Goal: Task Accomplishment & Management: Use online tool/utility

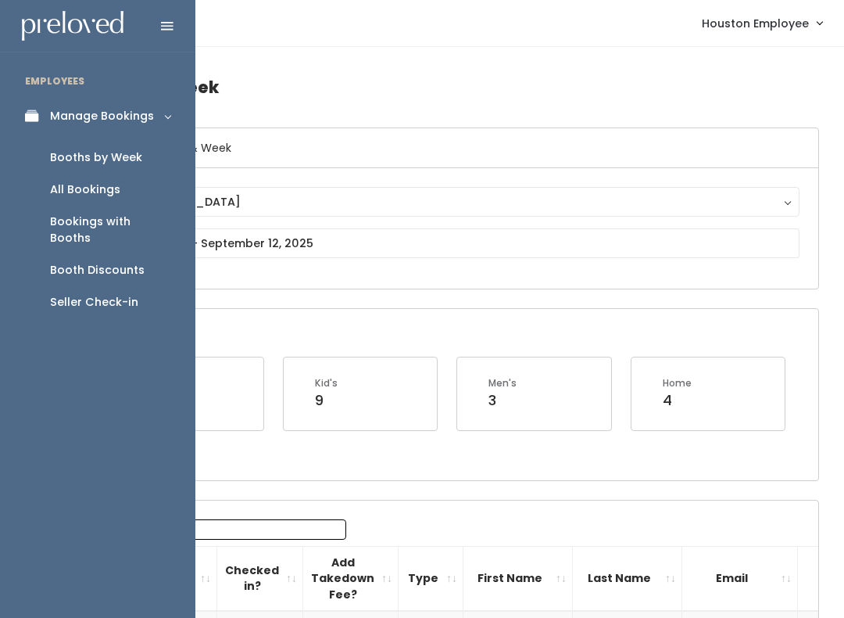
click at [111, 294] on div "Seller Check-in" at bounding box center [94, 302] width 88 height 16
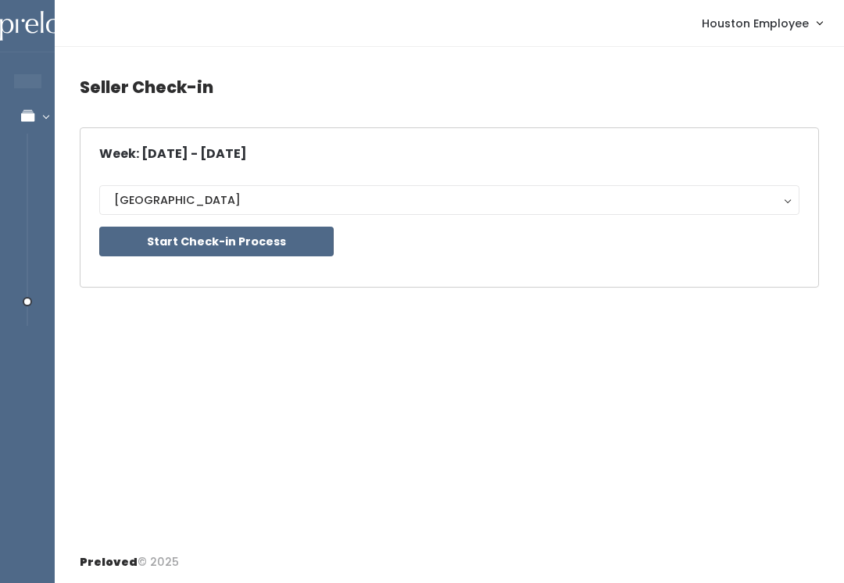
click at [150, 241] on button "Start Check-in Process" at bounding box center [216, 242] width 235 height 30
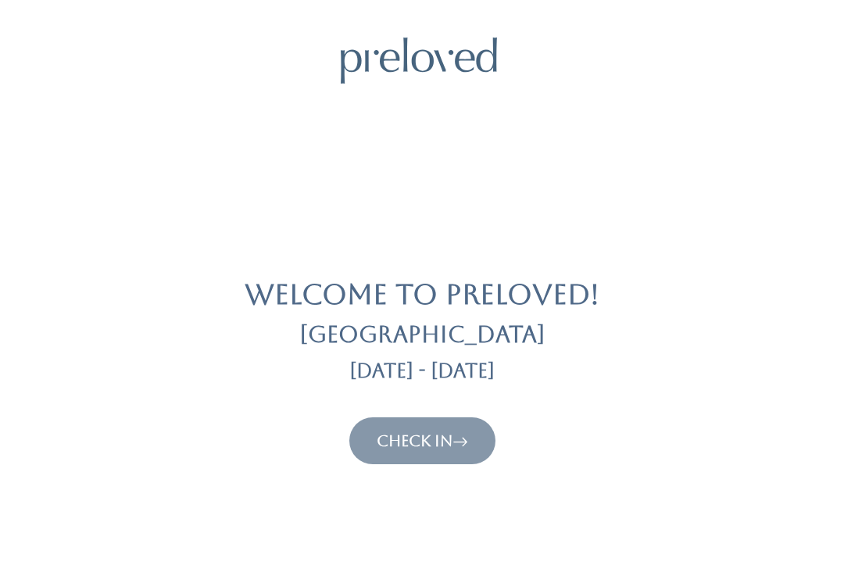
click at [421, 449] on link "Check In" at bounding box center [422, 440] width 91 height 19
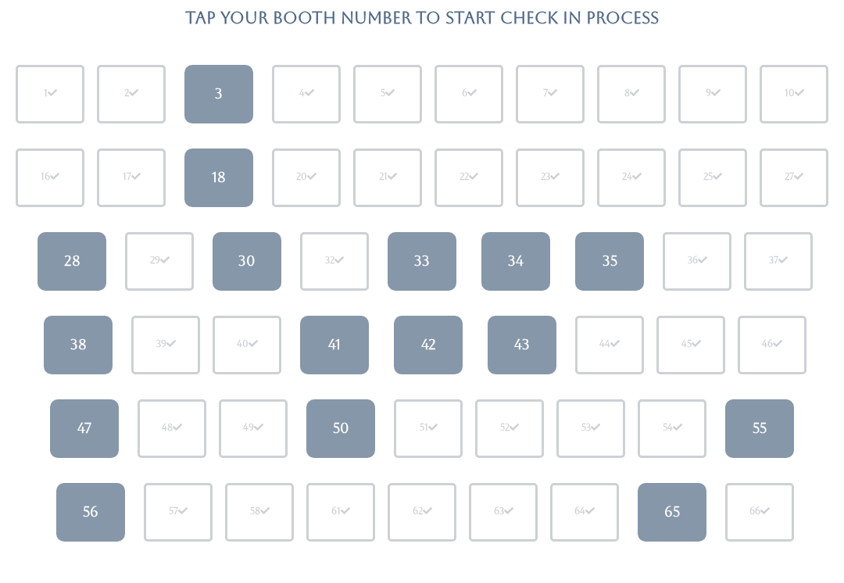
scroll to position [140, 0]
click at [677, 431] on span at bounding box center [677, 427] width 9 height 9
click at [675, 439] on div "54" at bounding box center [672, 428] width 69 height 59
click at [671, 439] on div "54" at bounding box center [672, 428] width 69 height 59
click at [676, 433] on div "54" at bounding box center [673, 428] width 20 height 14
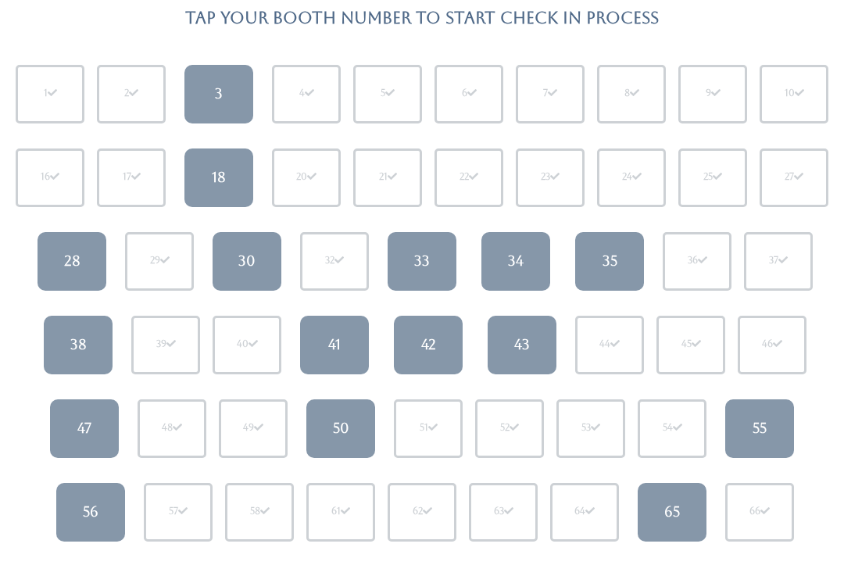
click at [669, 432] on div "54" at bounding box center [673, 428] width 20 height 14
click at [676, 433] on div "54" at bounding box center [673, 428] width 20 height 14
